Goal: Task Accomplishment & Management: Use online tool/utility

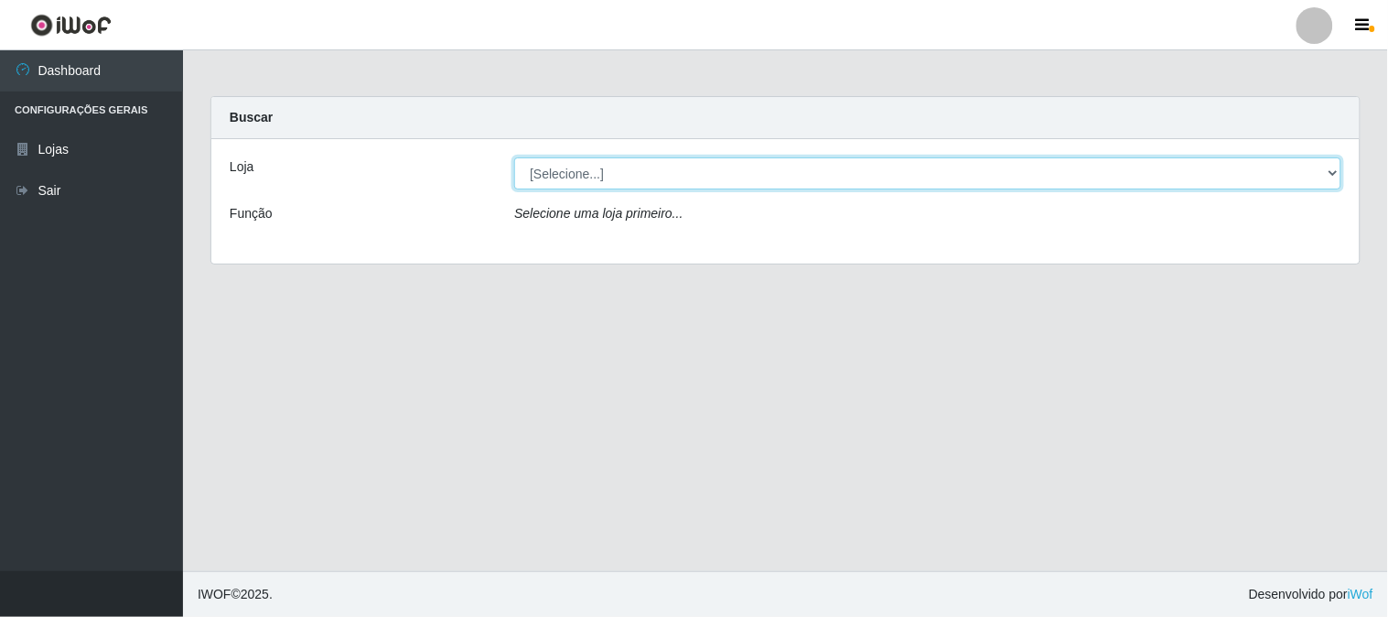
click at [656, 157] on select "[Selecione...] Casatudo BR" at bounding box center [927, 173] width 827 height 32
select select "197"
click at [514, 157] on select "[Selecione...] Casatudo BR" at bounding box center [927, 173] width 827 height 32
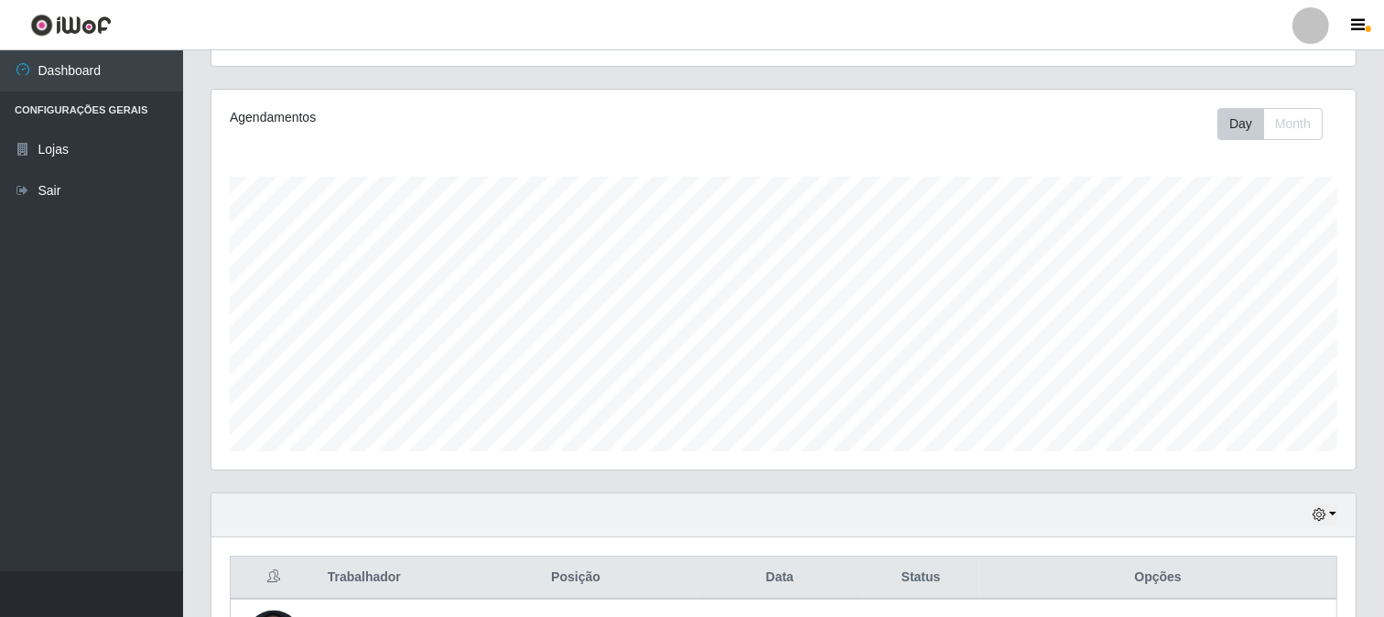
scroll to position [508, 0]
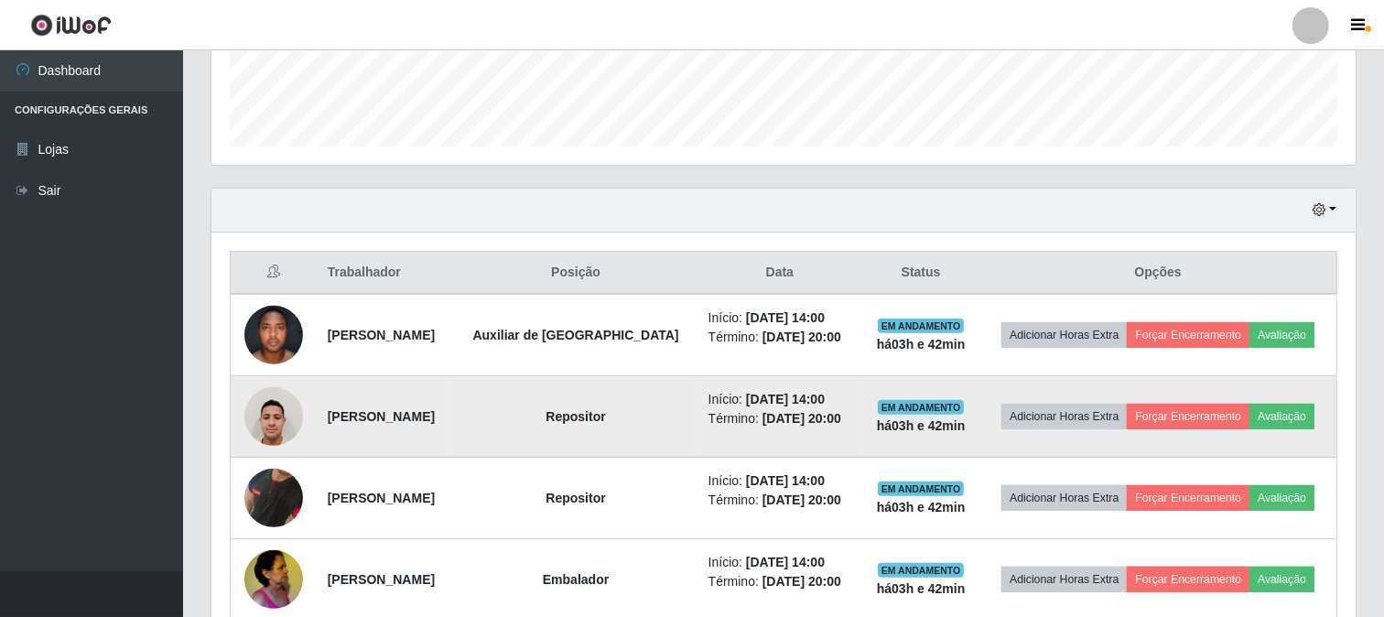
click at [265, 424] on img at bounding box center [273, 416] width 59 height 78
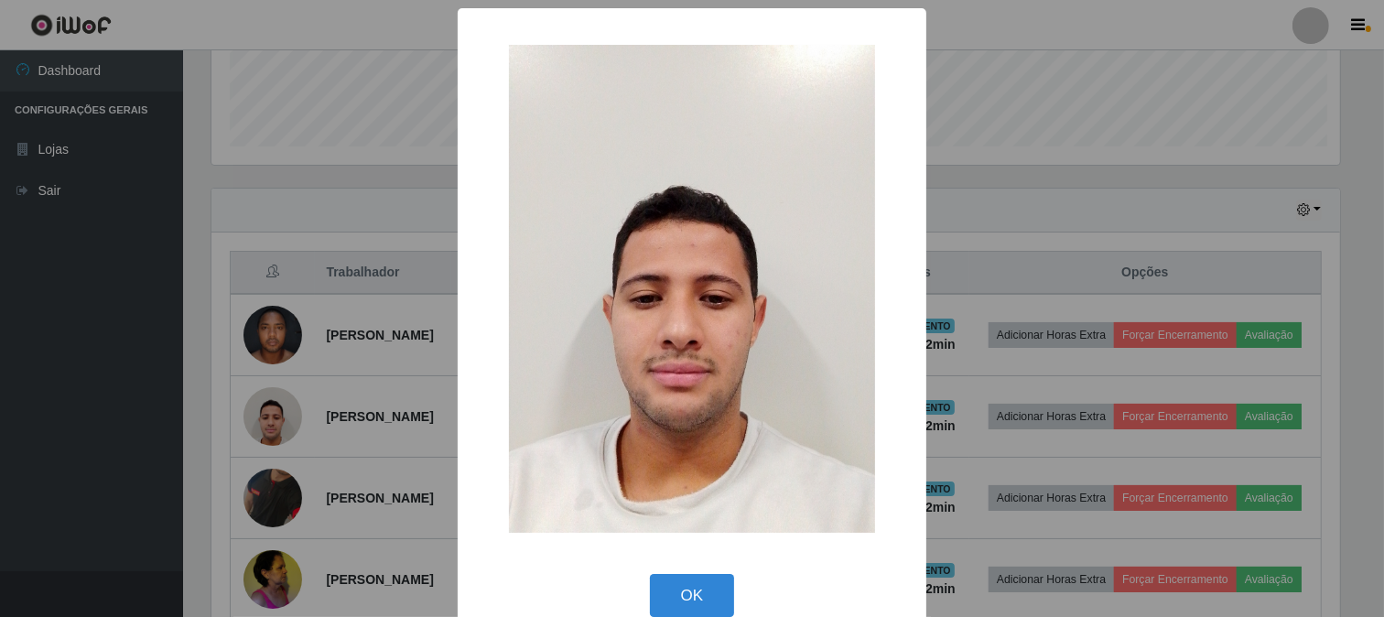
scroll to position [379, 1132]
click at [987, 257] on div "× OK Cancel" at bounding box center [694, 308] width 1388 height 617
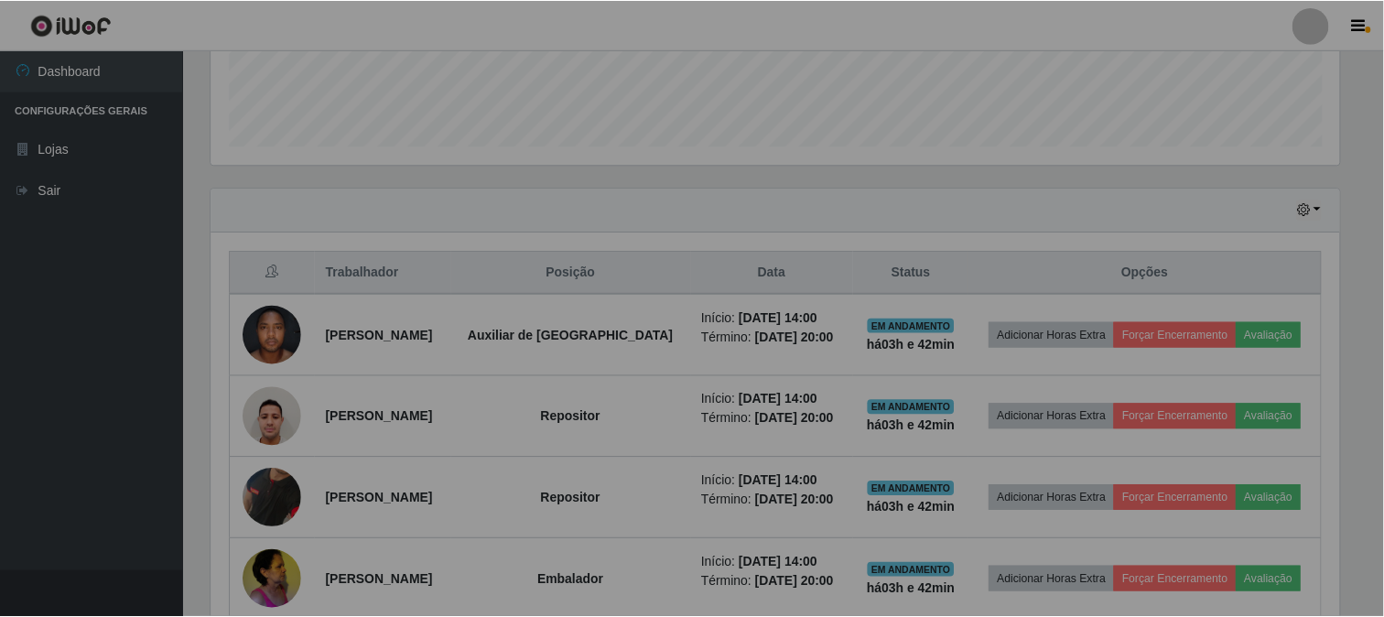
scroll to position [379, 1144]
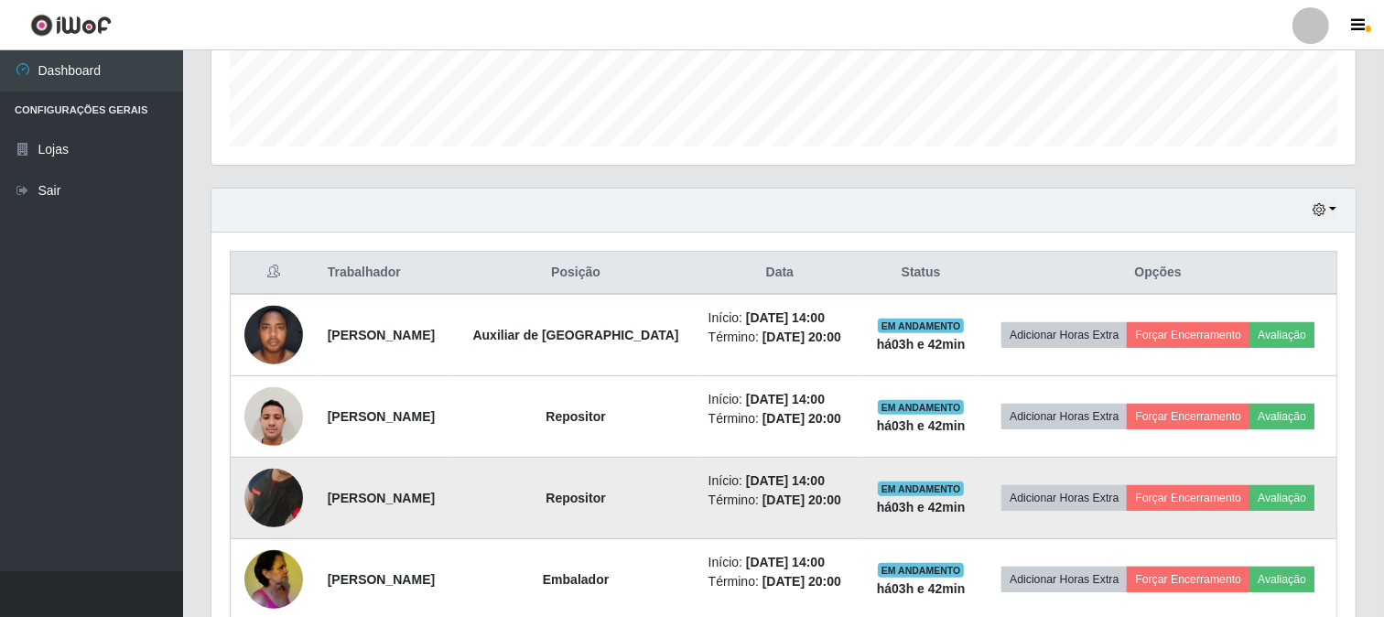
click at [284, 497] on img at bounding box center [273, 498] width 59 height 120
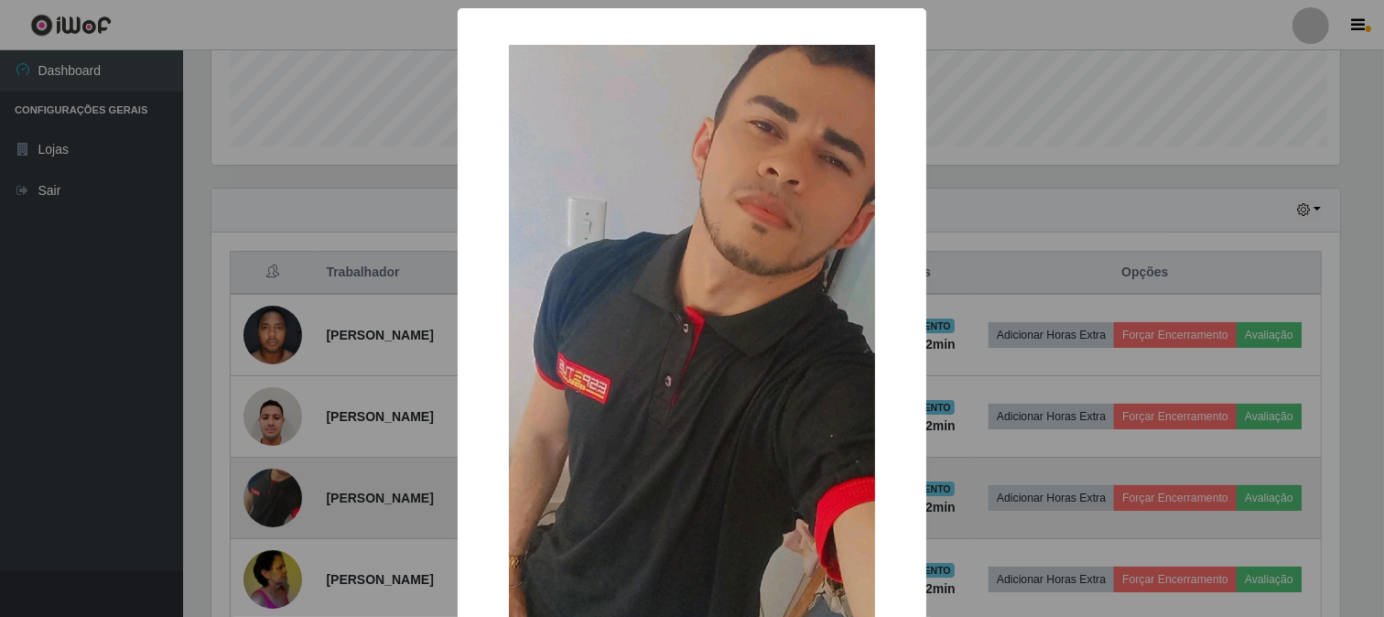
scroll to position [379, 1132]
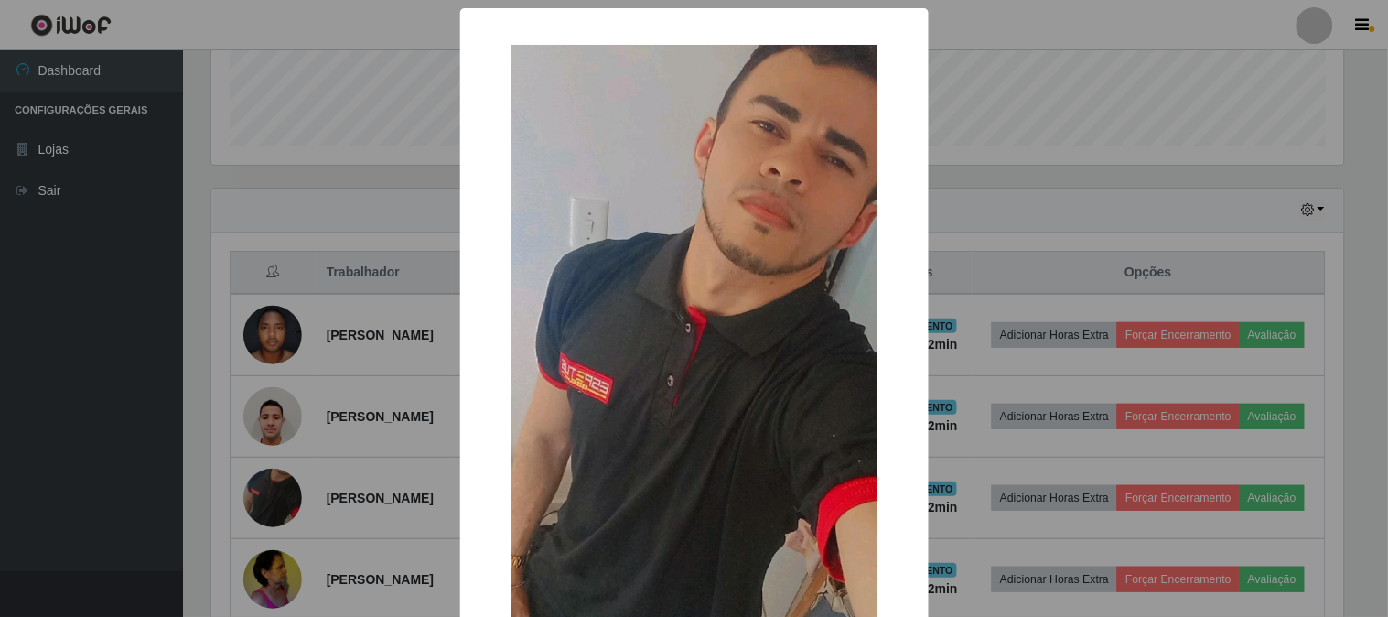
click at [403, 386] on div "× OK Cancel" at bounding box center [694, 308] width 1388 height 617
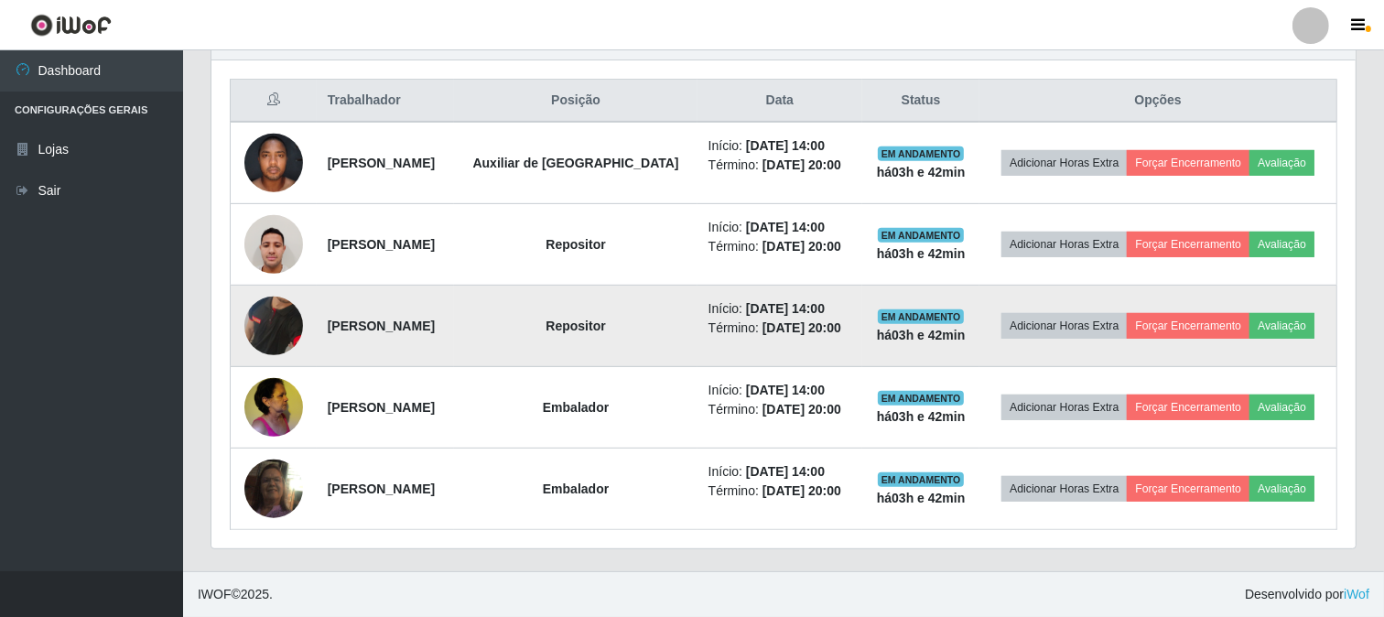
scroll to position [578, 0]
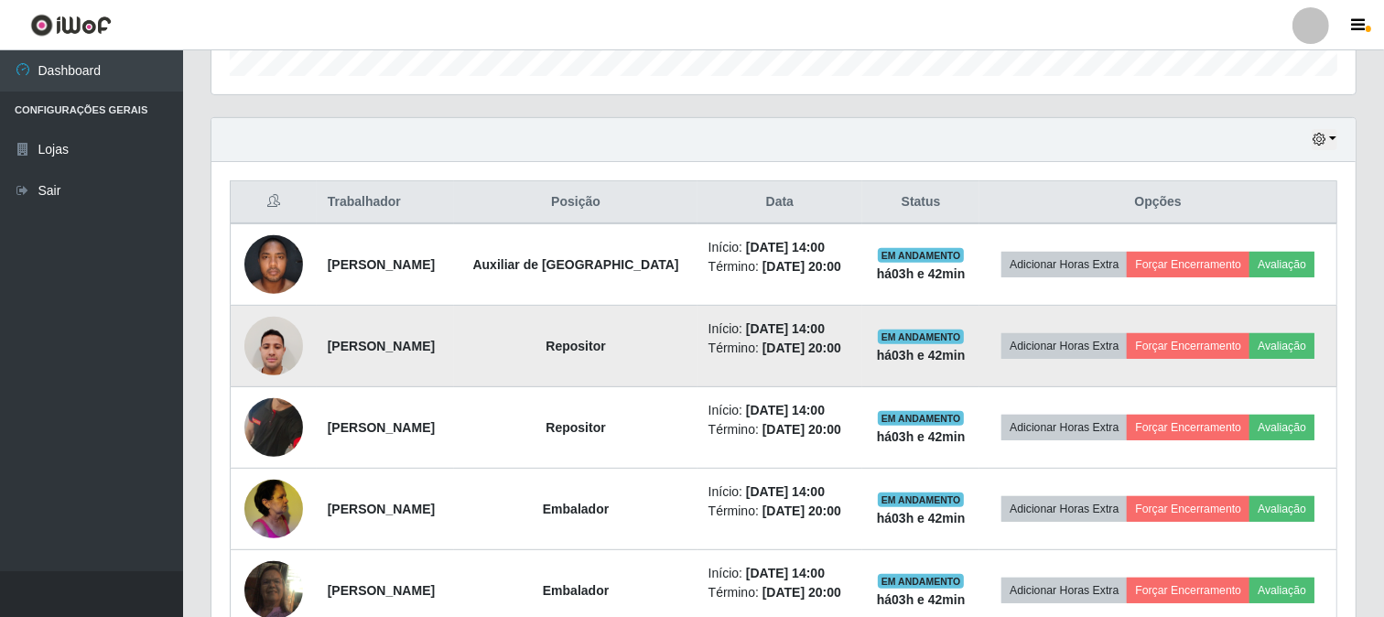
click at [266, 352] on img at bounding box center [273, 346] width 59 height 78
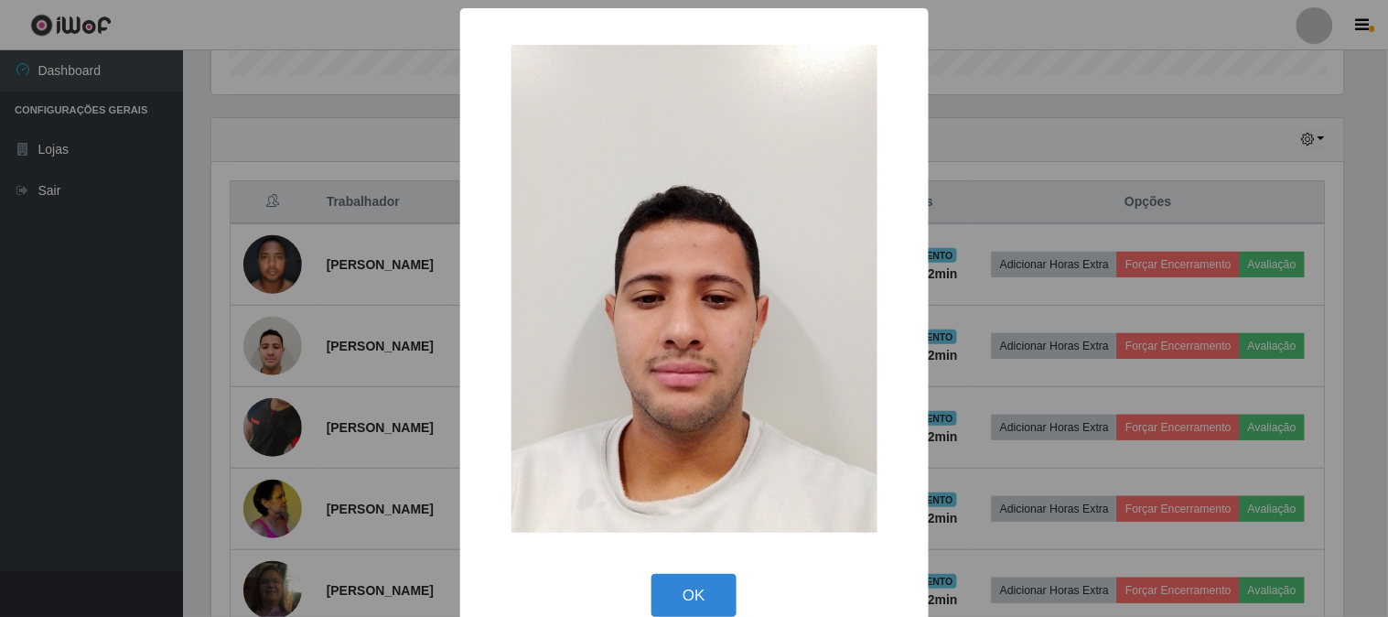
click at [943, 89] on div "× OK Cancel" at bounding box center [694, 308] width 1388 height 617
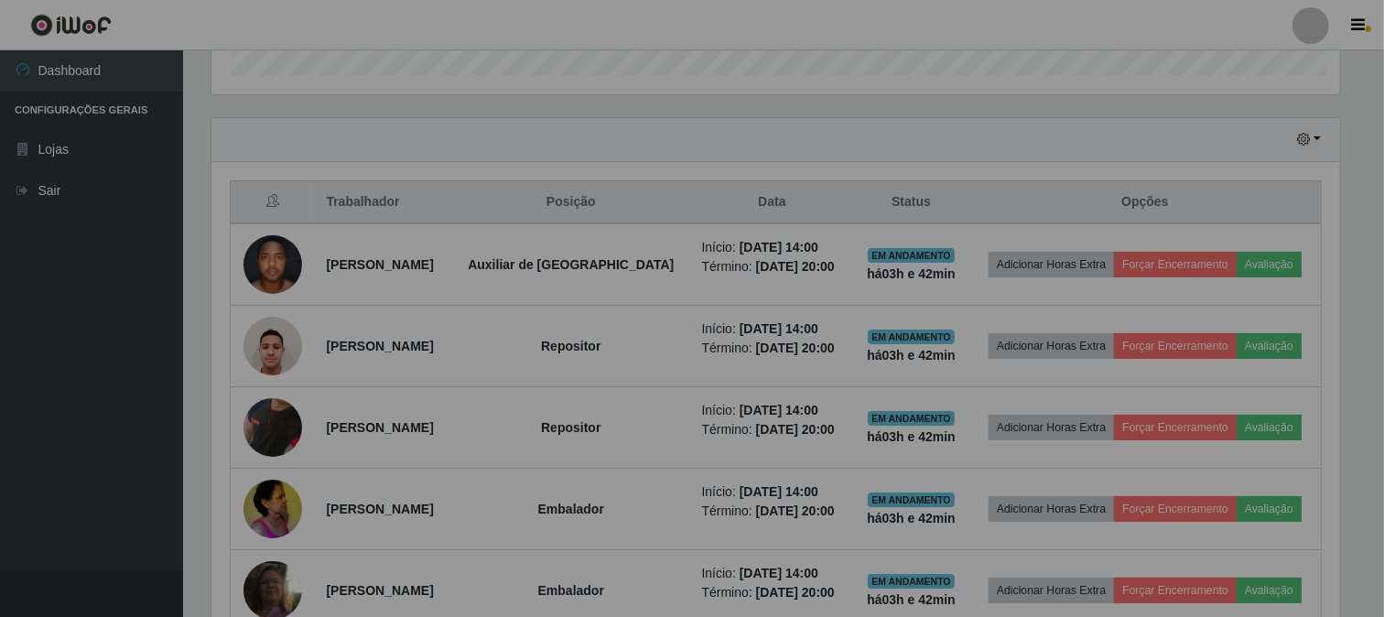
scroll to position [379, 1144]
